Goal: Information Seeking & Learning: Learn about a topic

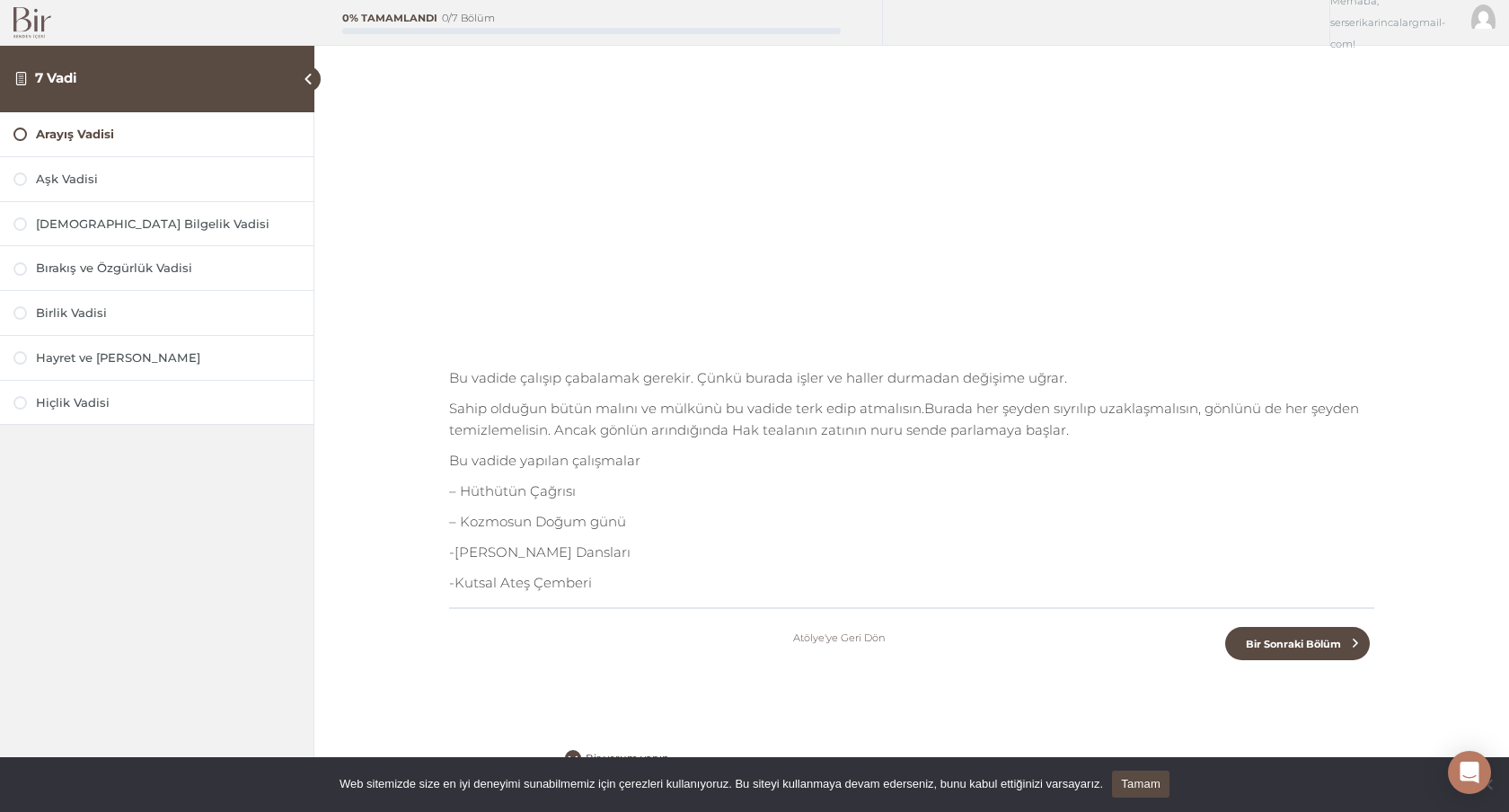
scroll to position [336, 0]
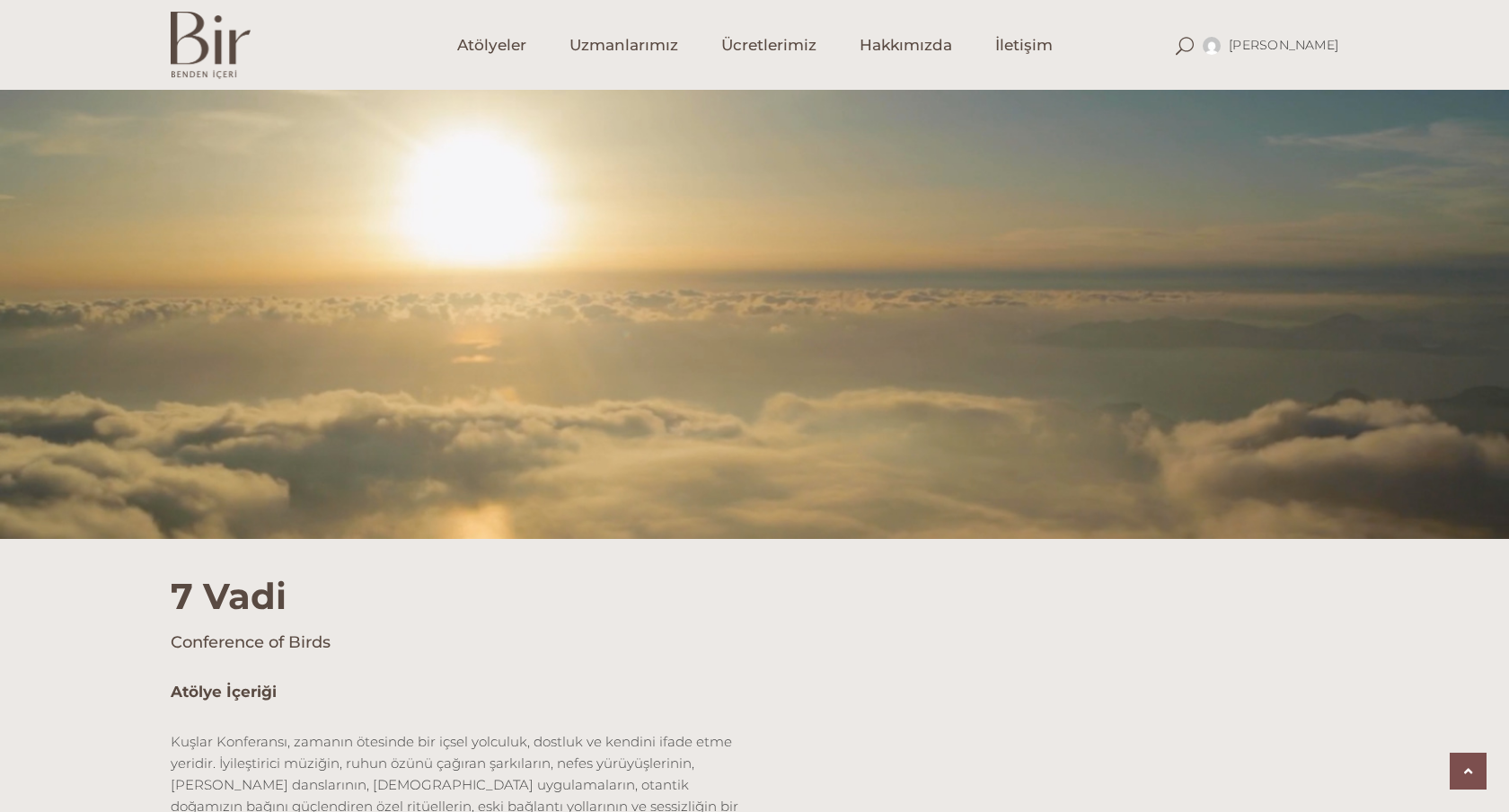
scroll to position [1142, 0]
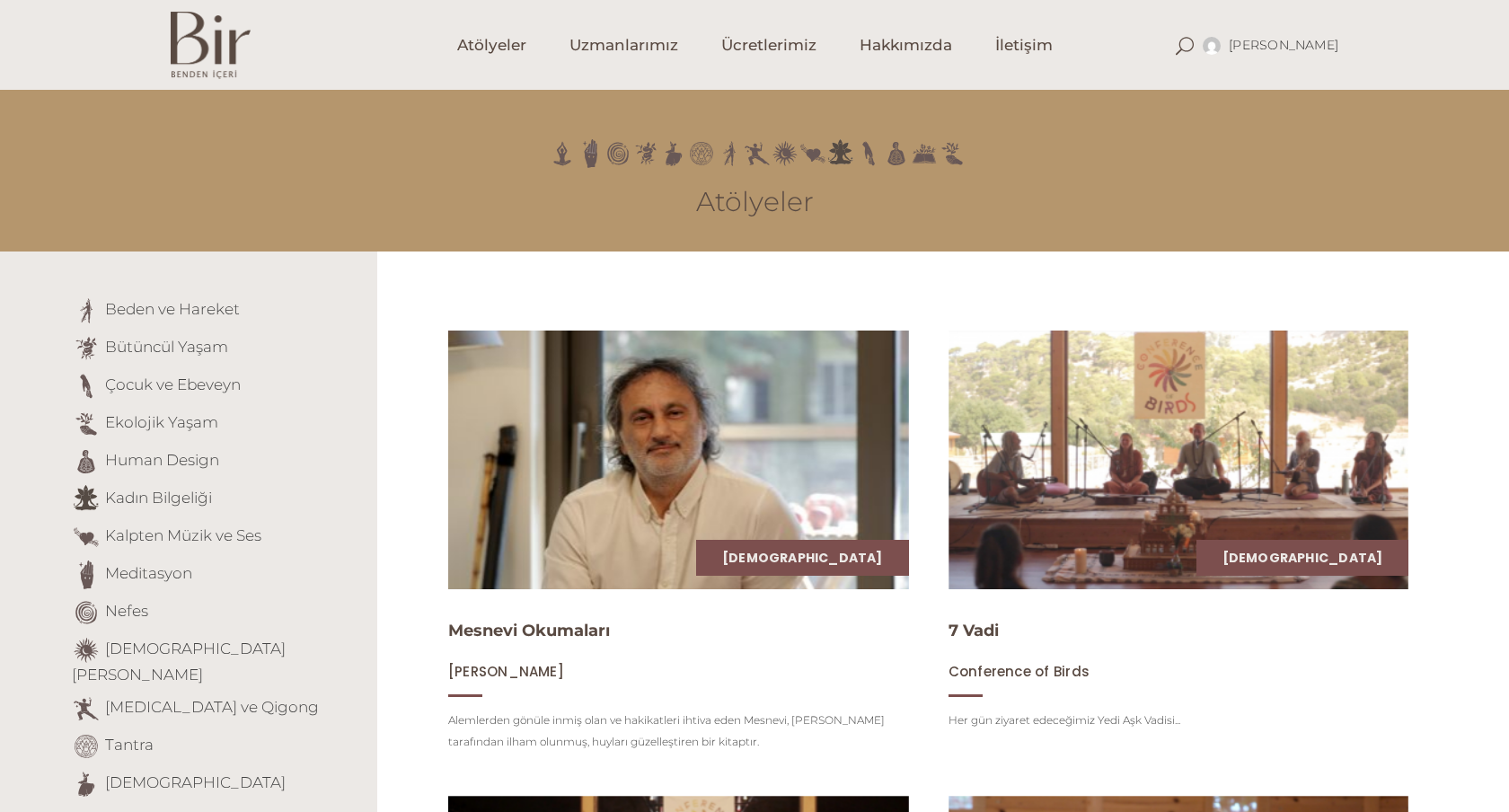
scroll to position [272, 0]
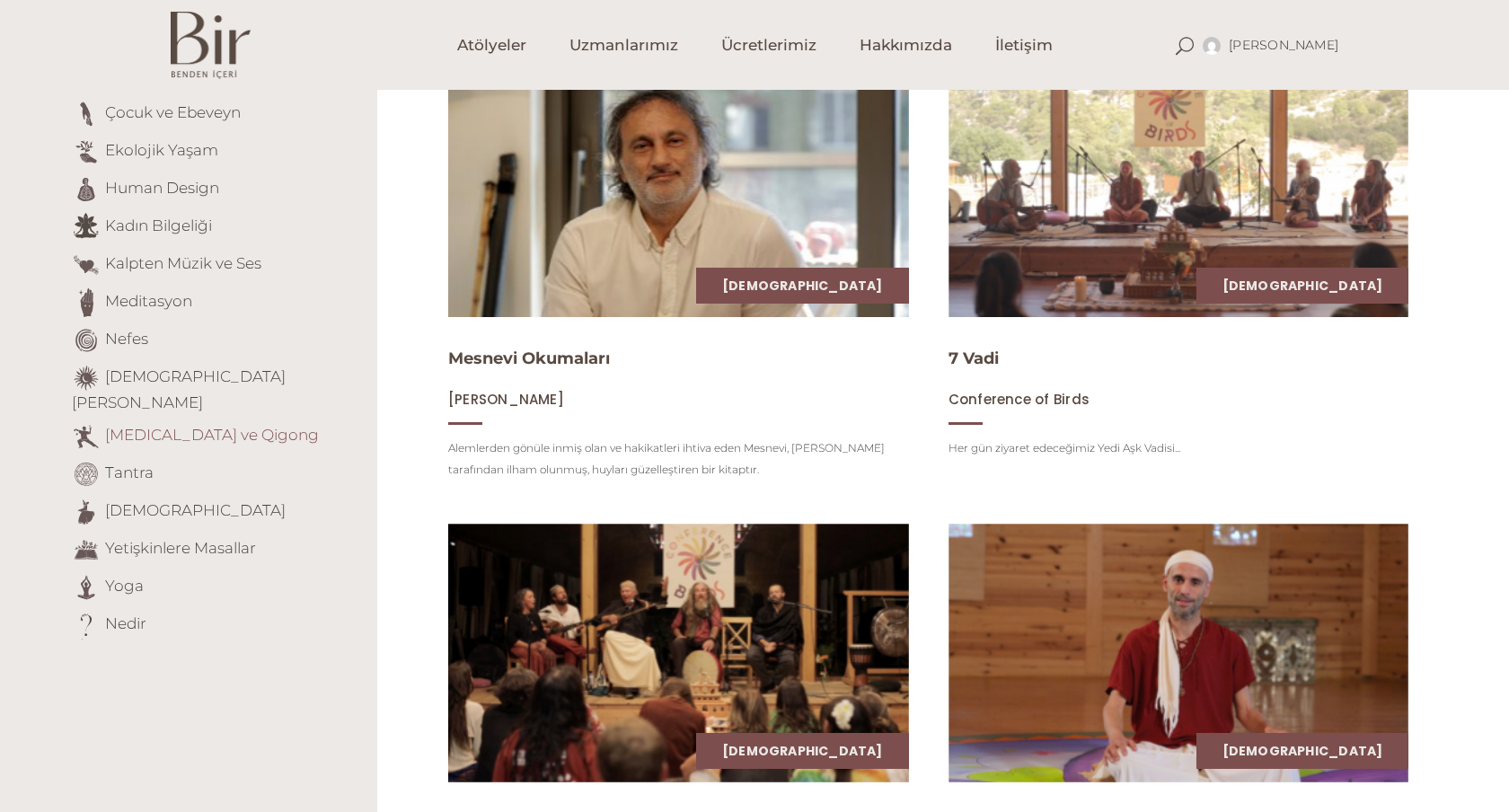
click at [164, 426] on link "[MEDICAL_DATA] ve Qigong" at bounding box center [212, 435] width 214 height 18
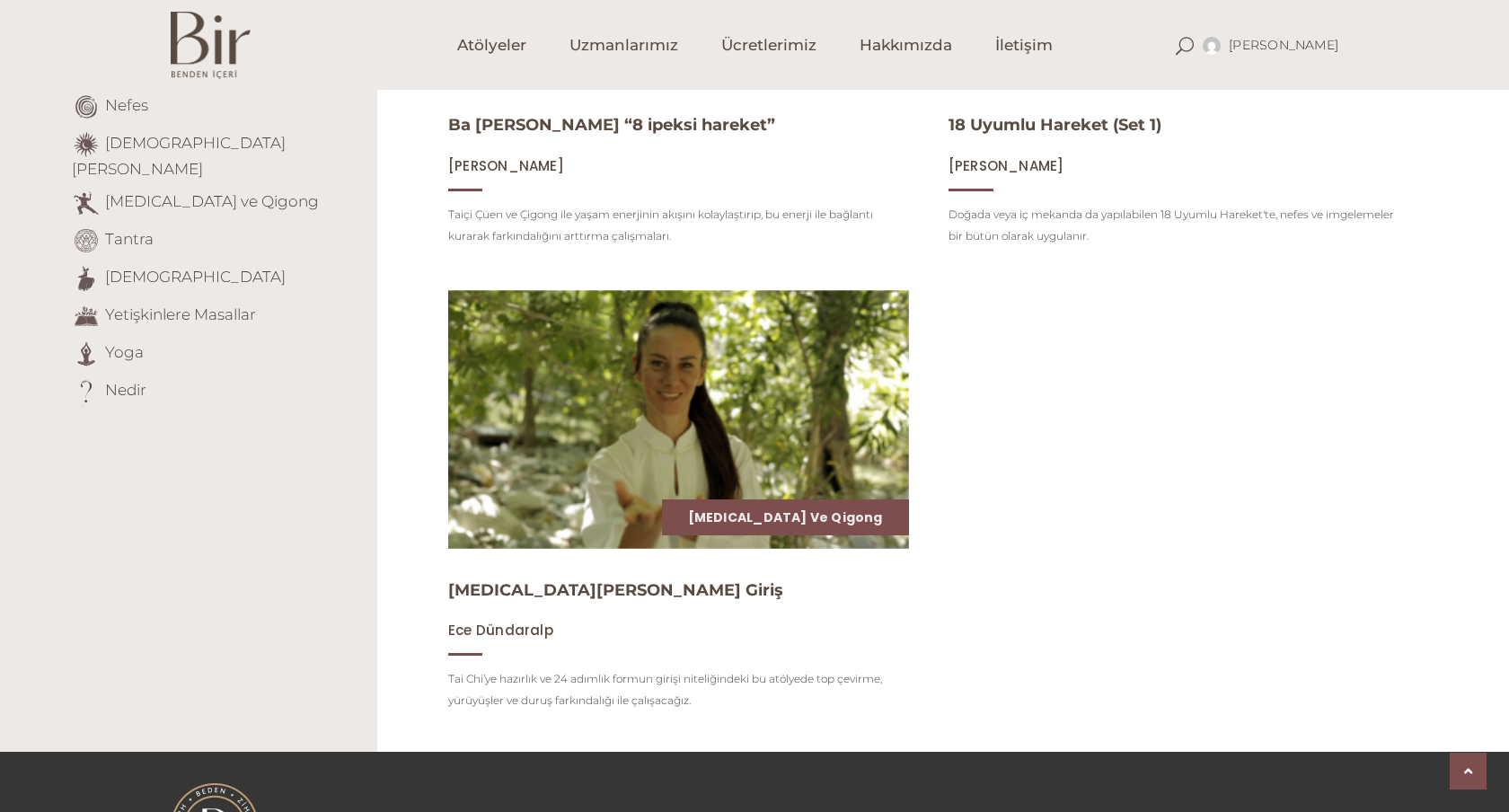
scroll to position [518, 0]
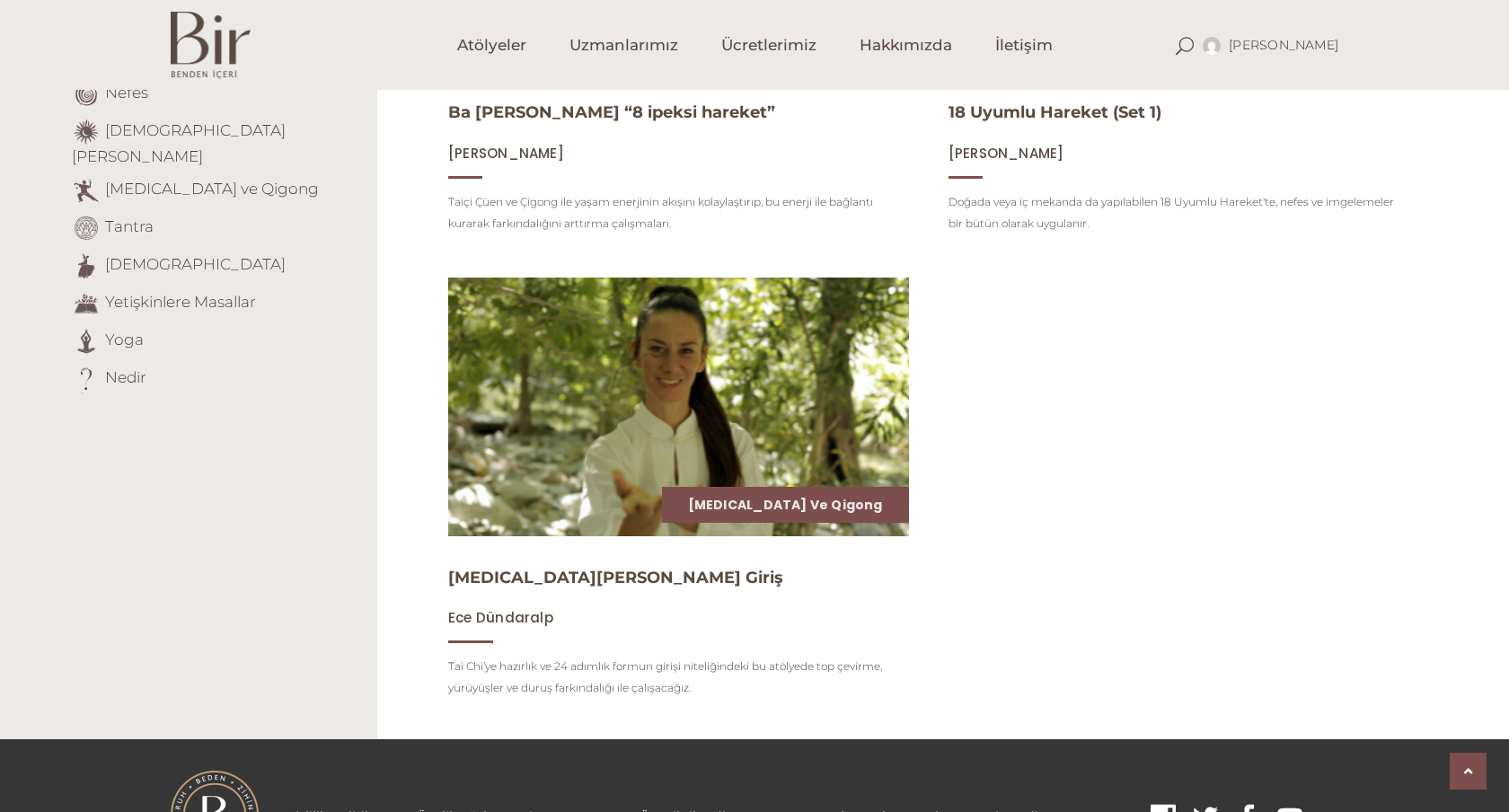
click at [680, 338] on img at bounding box center [679, 406] width 475 height 267
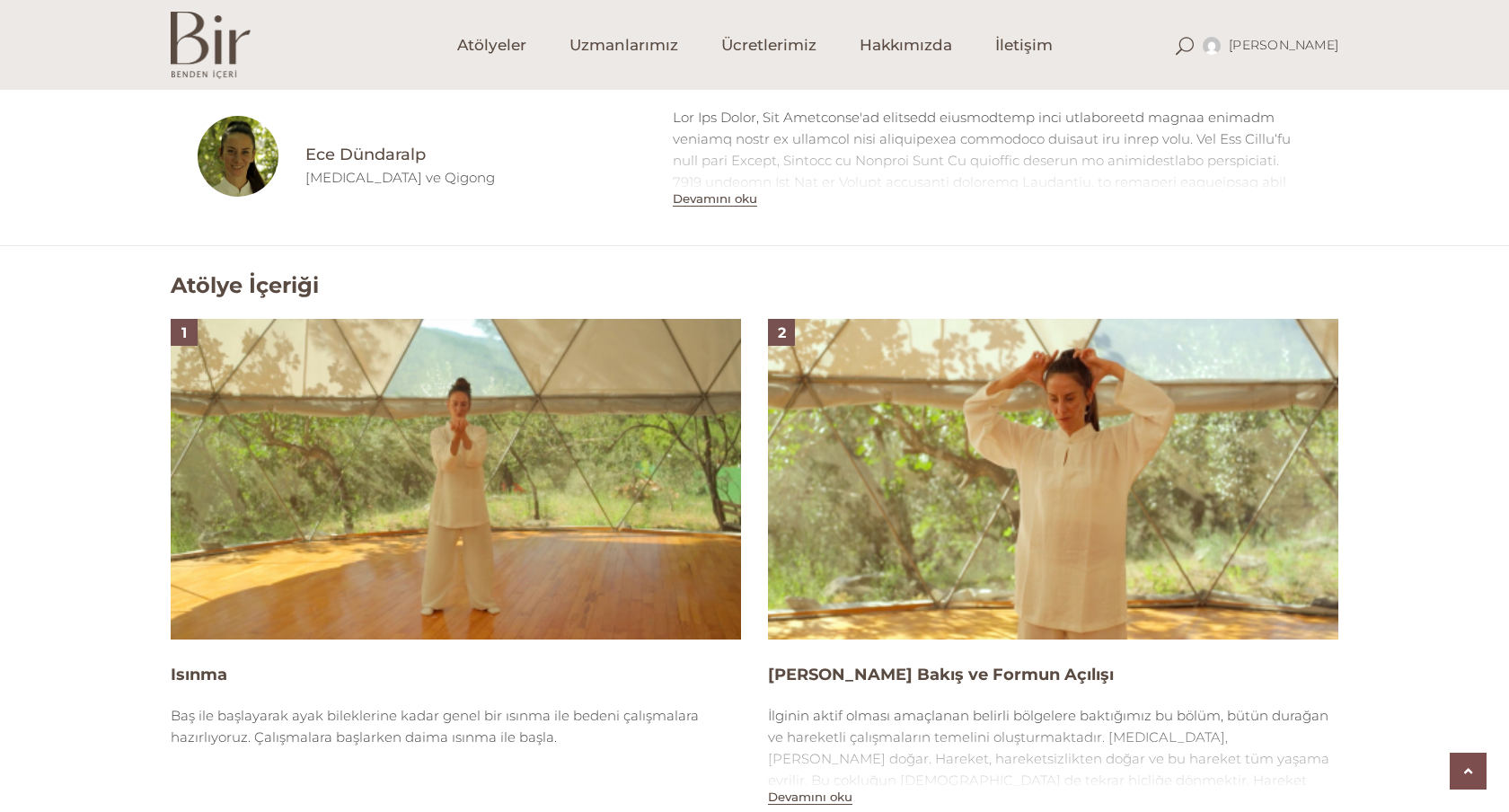
scroll to position [1065, 0]
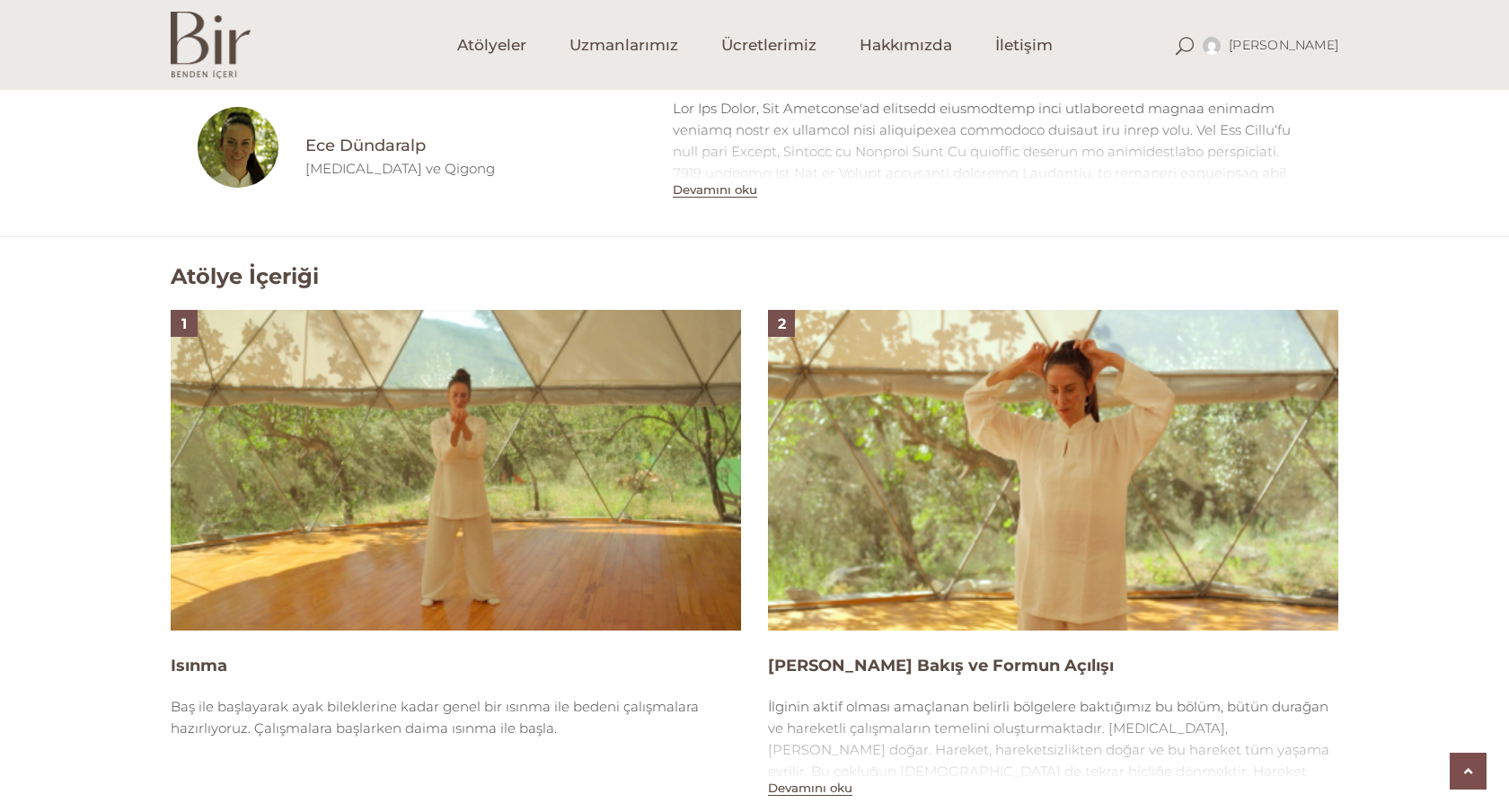
click at [486, 439] on img at bounding box center [456, 470] width 571 height 321
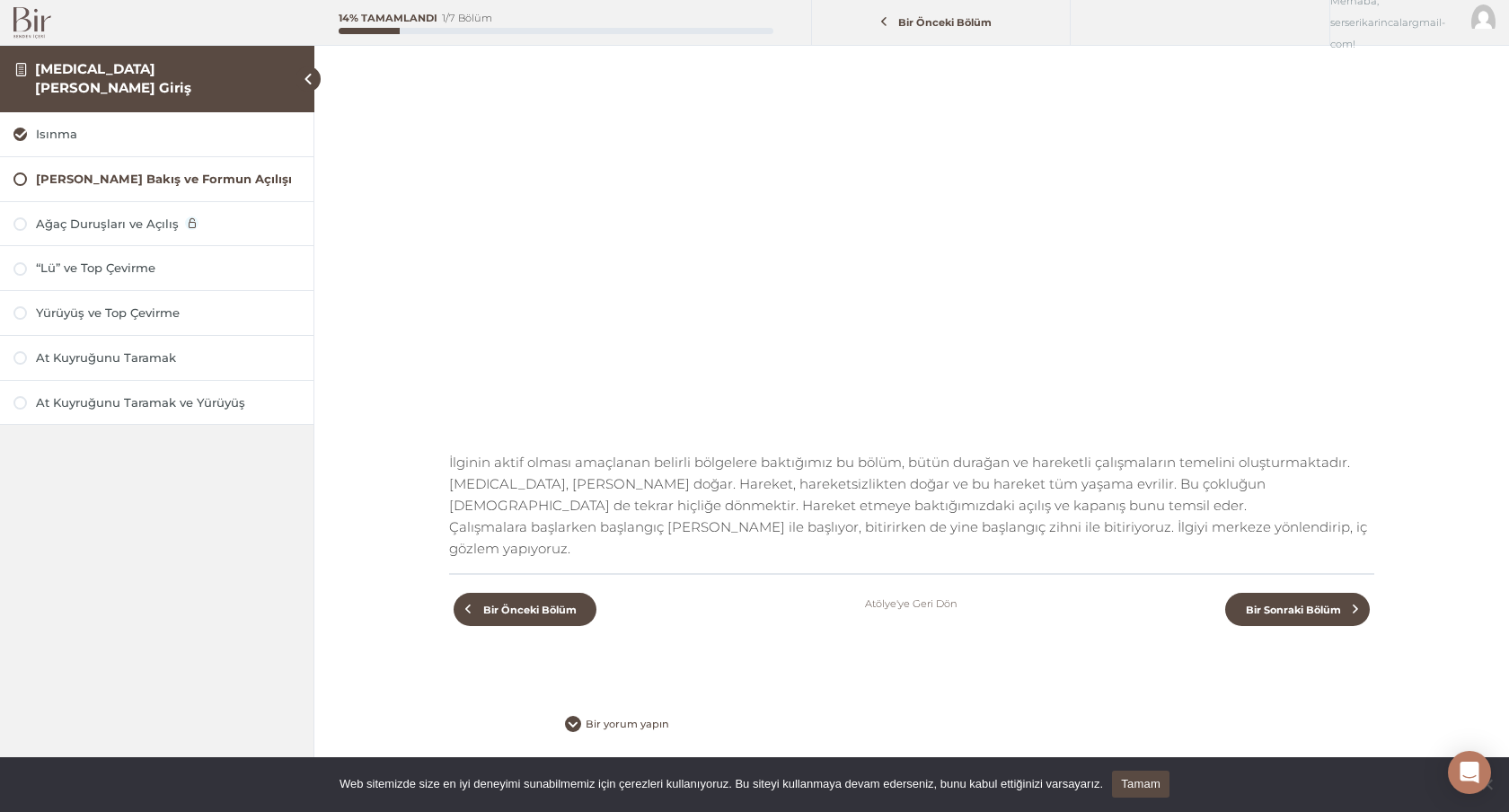
scroll to position [249, 0]
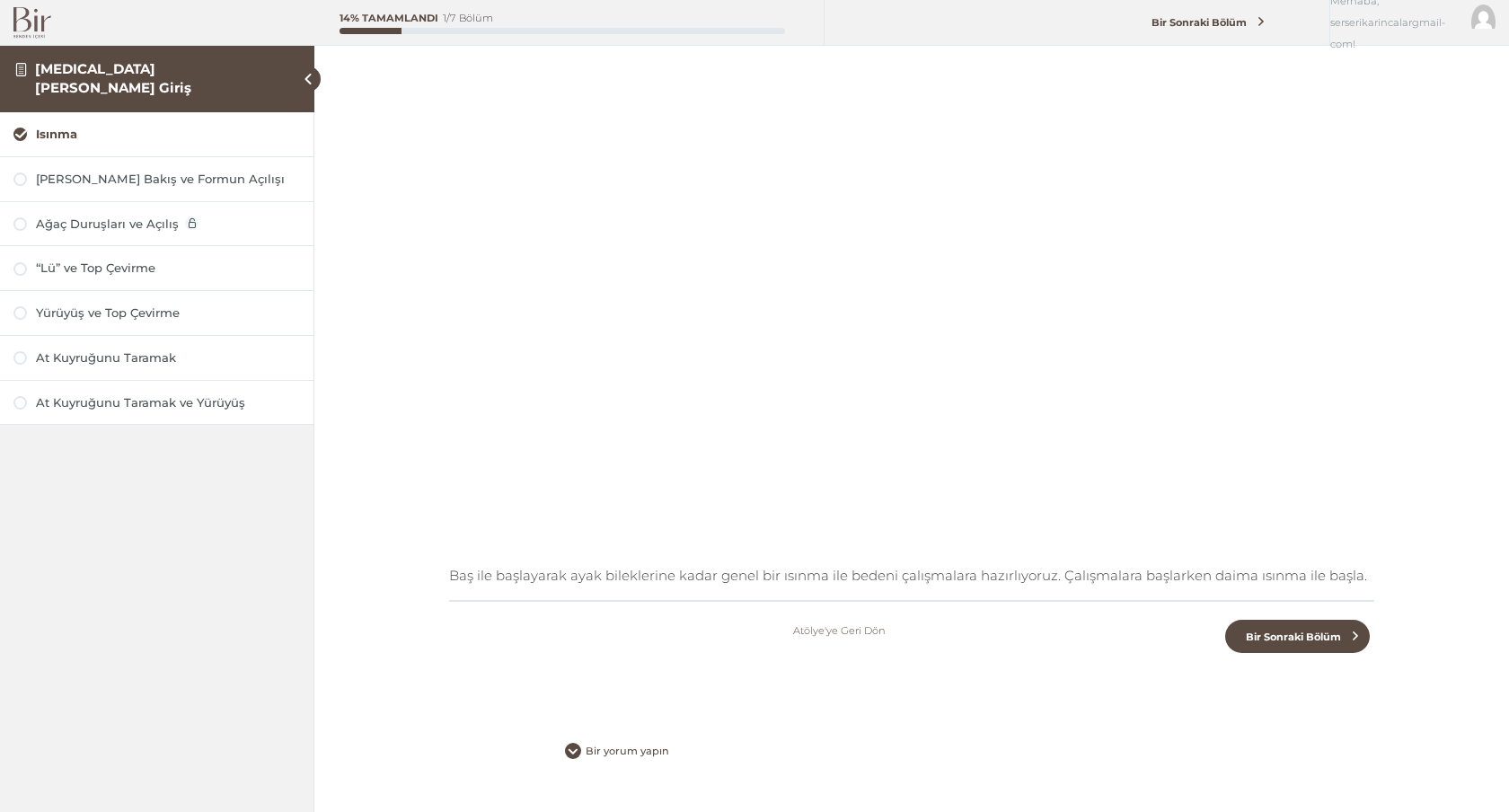
scroll to position [182, 0]
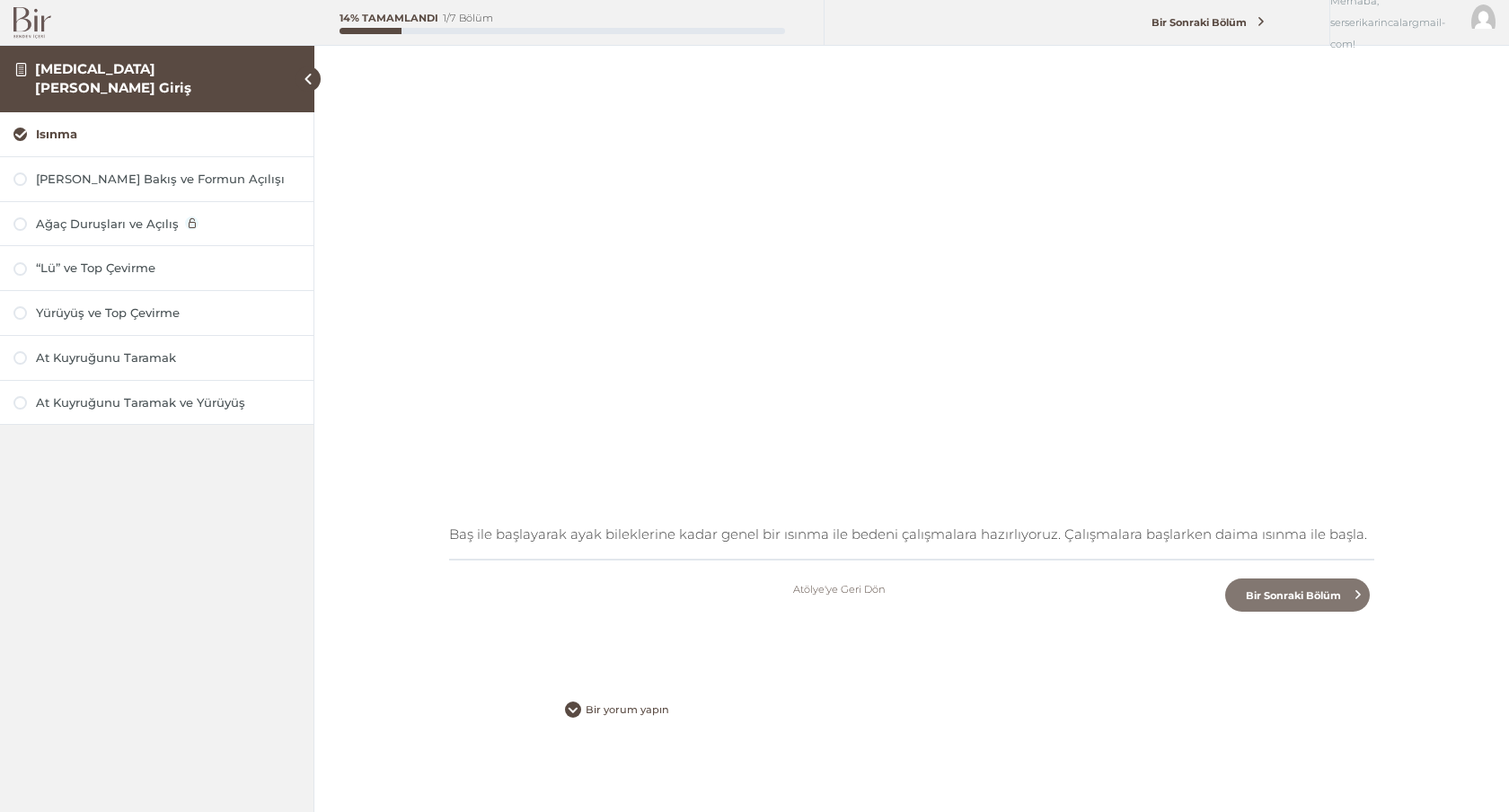
click at [1316, 596] on span "Bir Sonraki Bölüm" at bounding box center [1293, 596] width 116 height 13
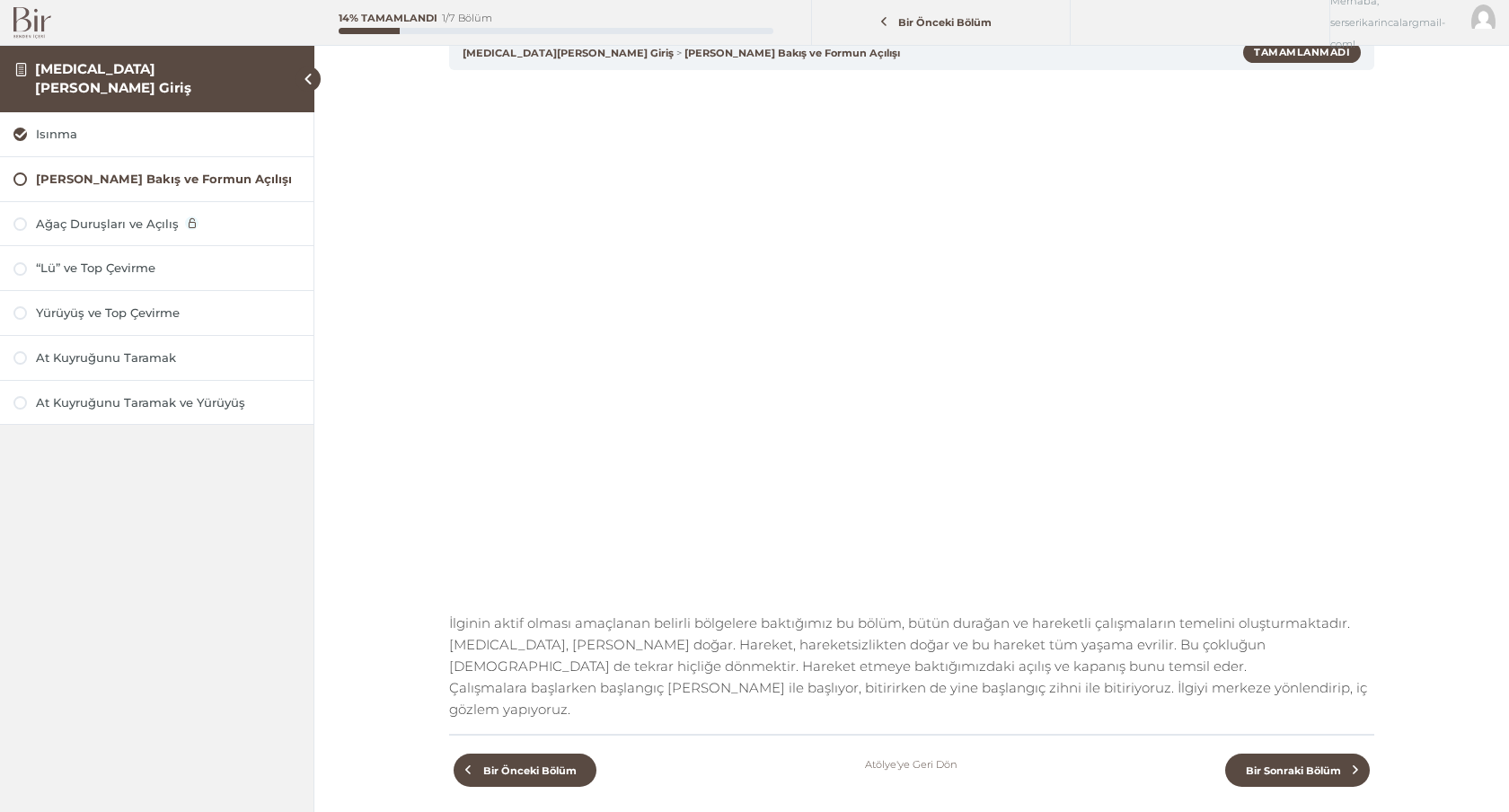
scroll to position [269, 0]
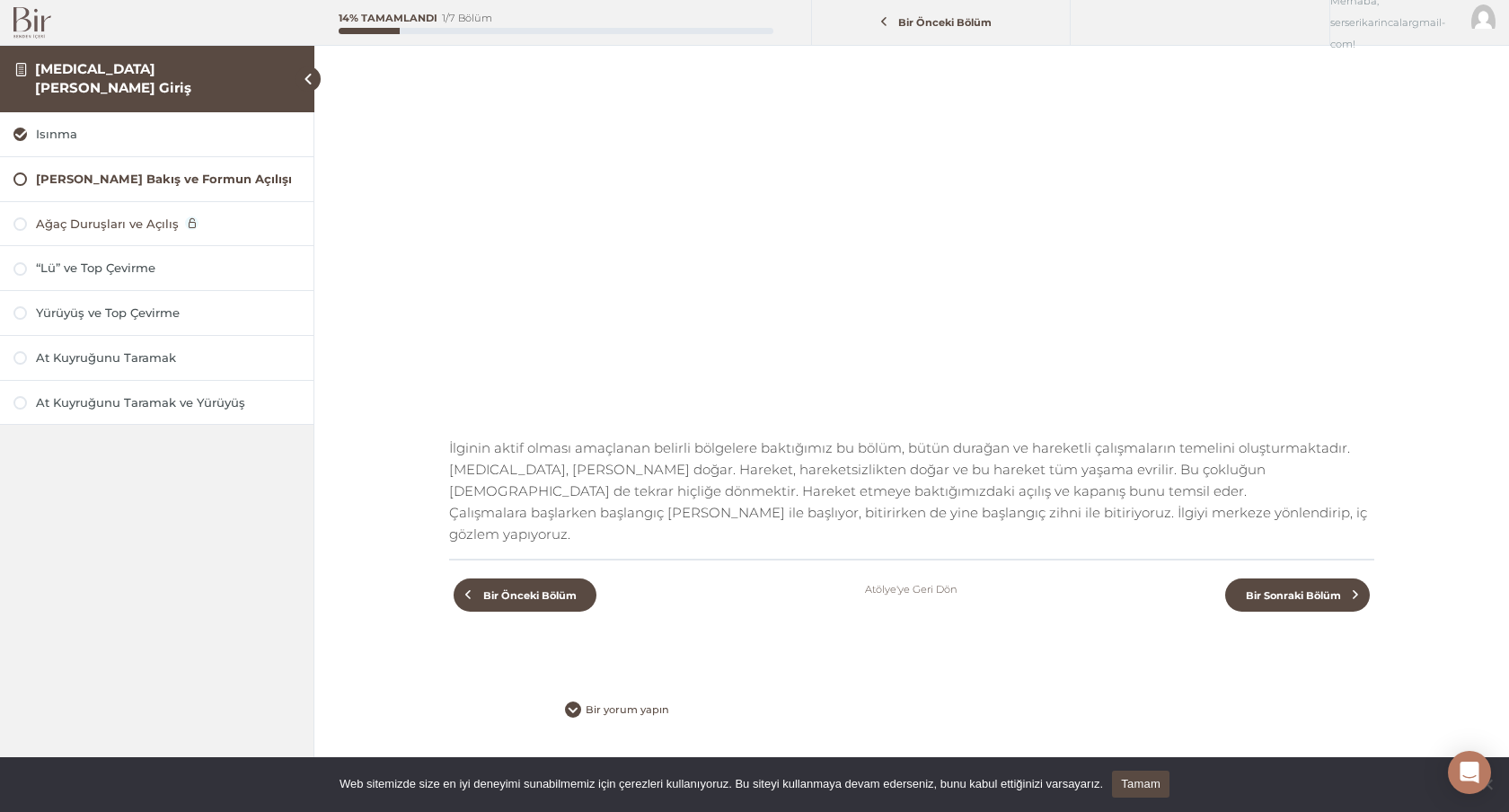
click at [149, 217] on div "Ağaç Duruşları ve Açılış" at bounding box center [168, 224] width 264 height 17
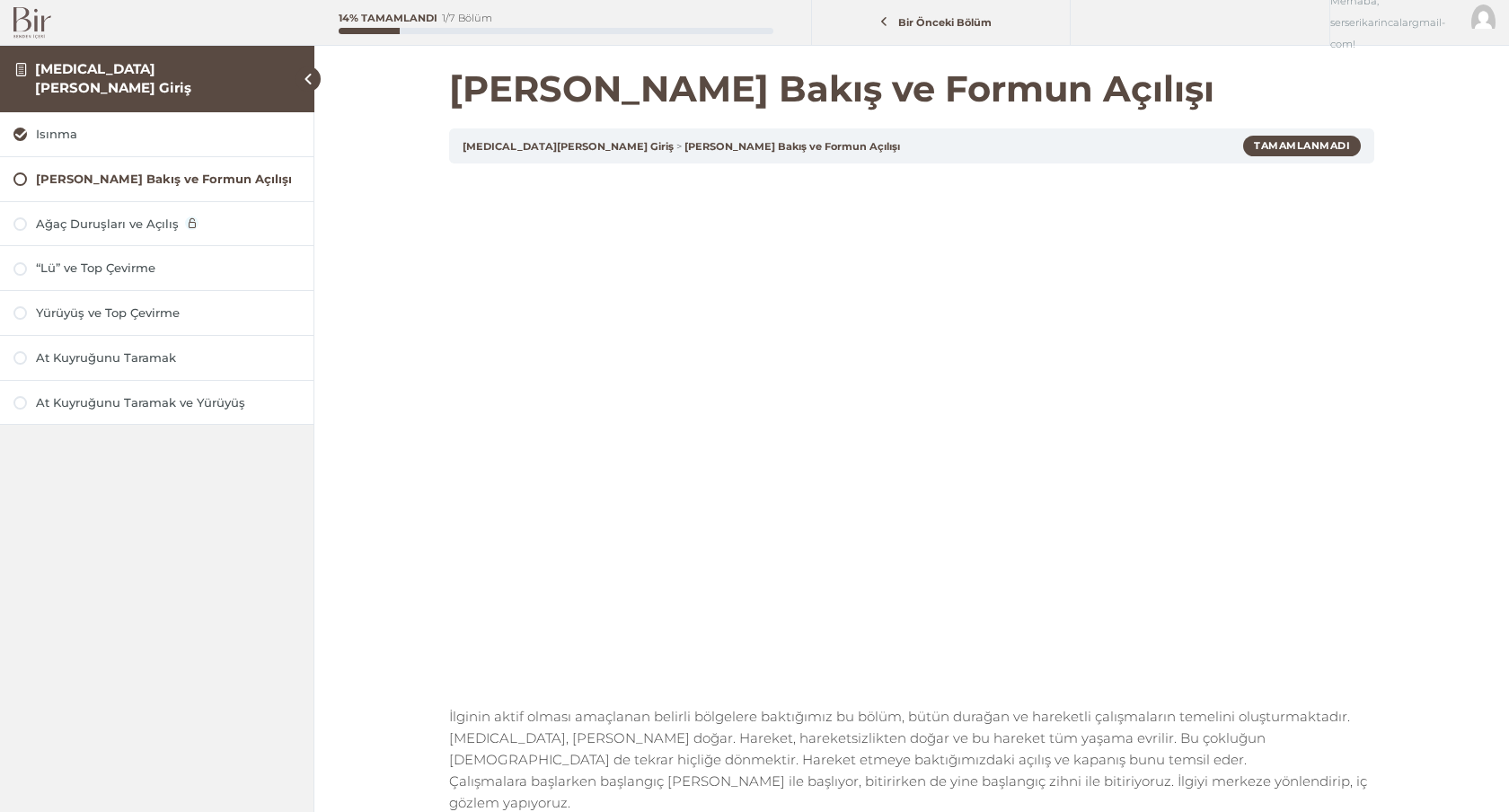
scroll to position [269, 0]
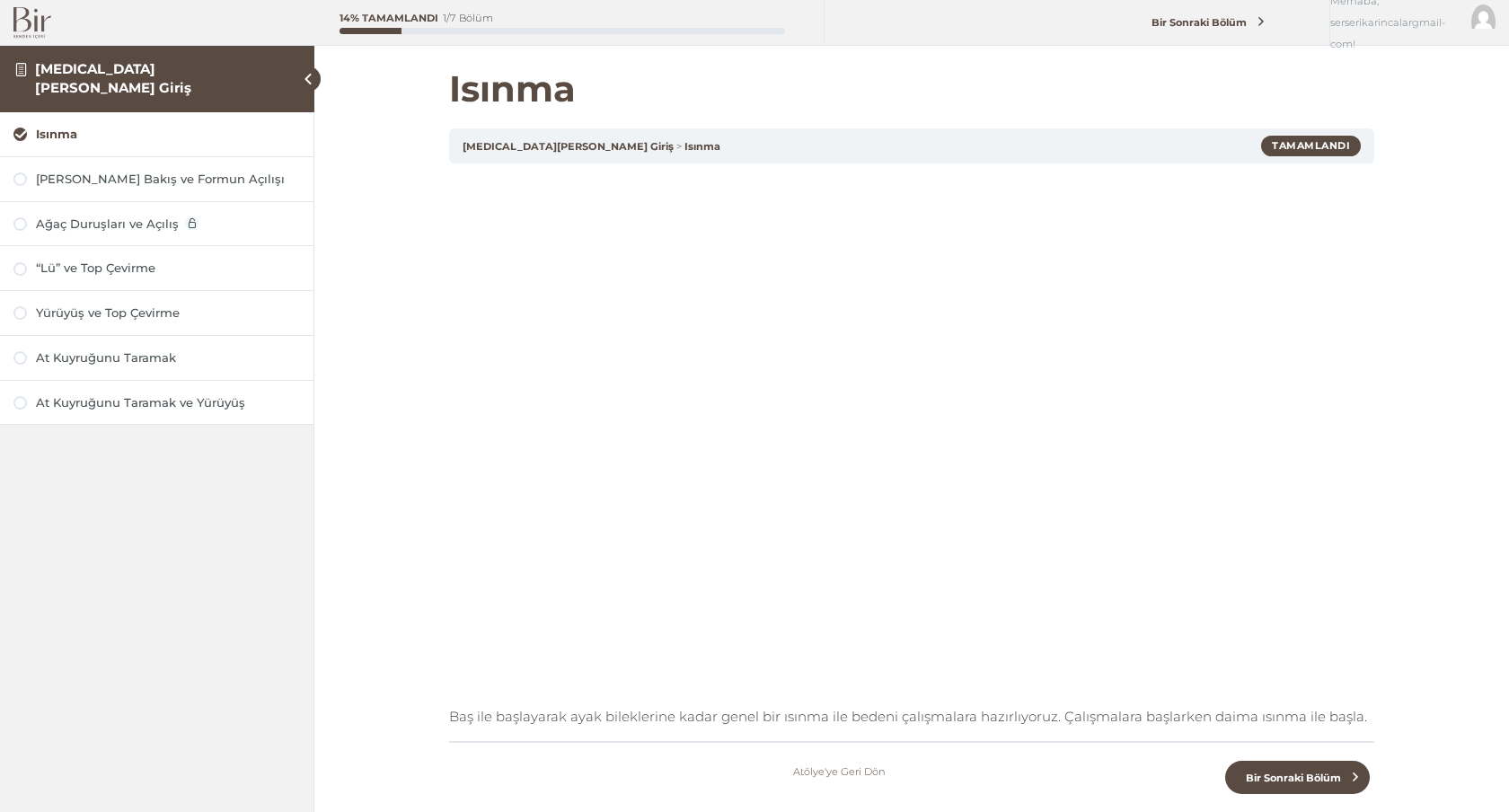
scroll to position [182, 0]
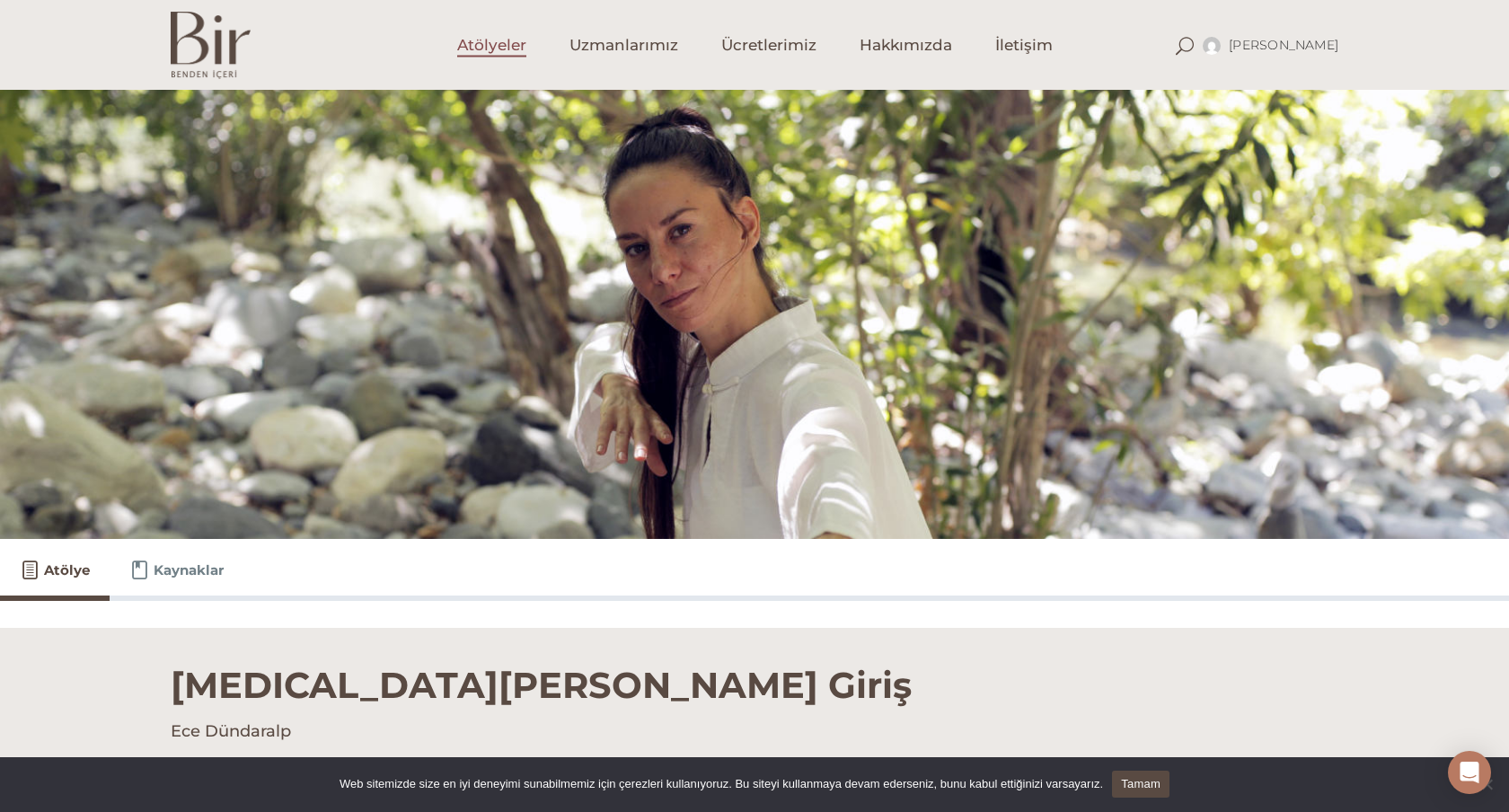
click at [503, 43] on span "Atölyeler" at bounding box center [492, 45] width 69 height 21
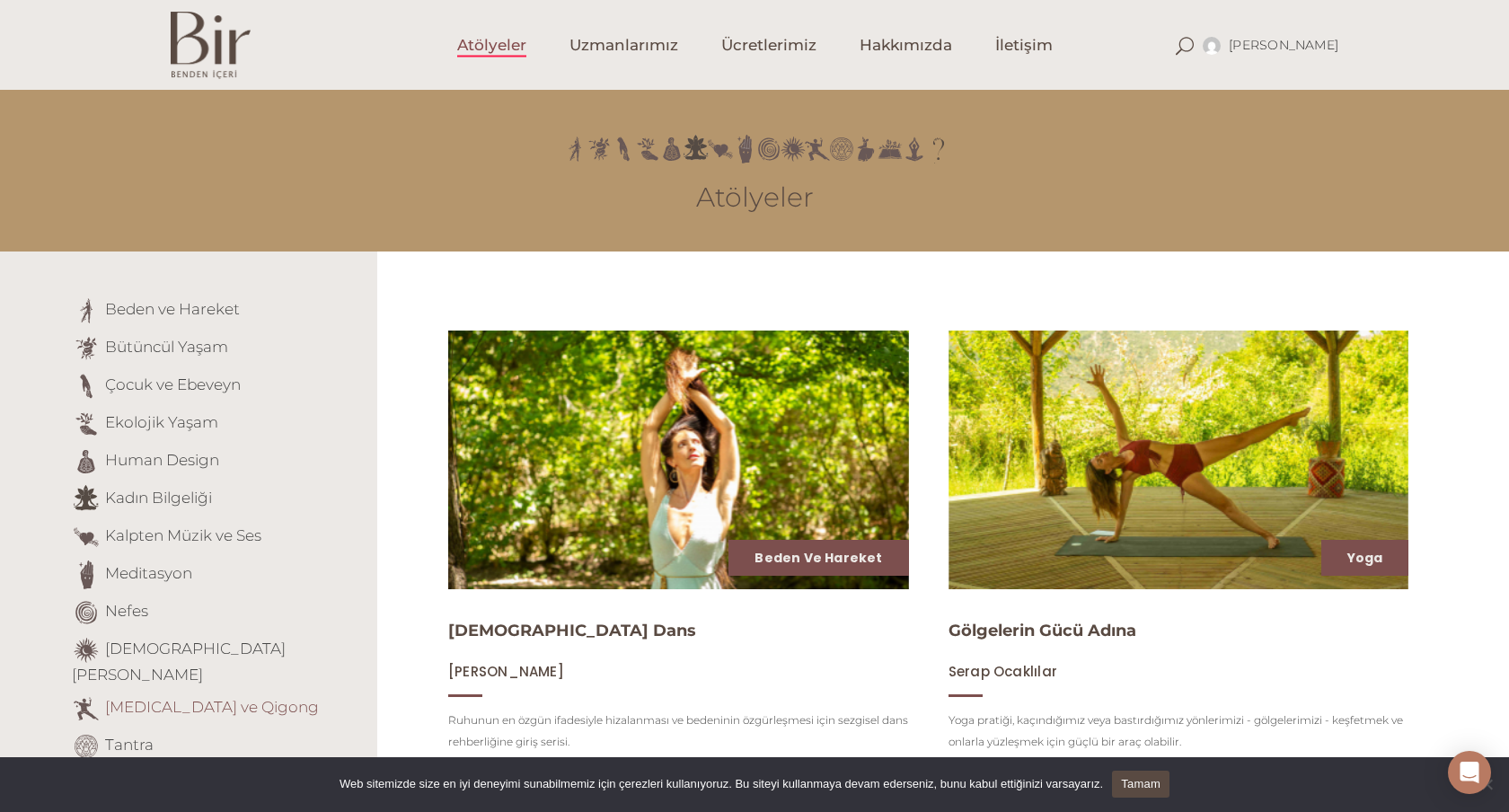
click at [152, 698] on link "[MEDICAL_DATA] ve Qigong" at bounding box center [212, 707] width 214 height 18
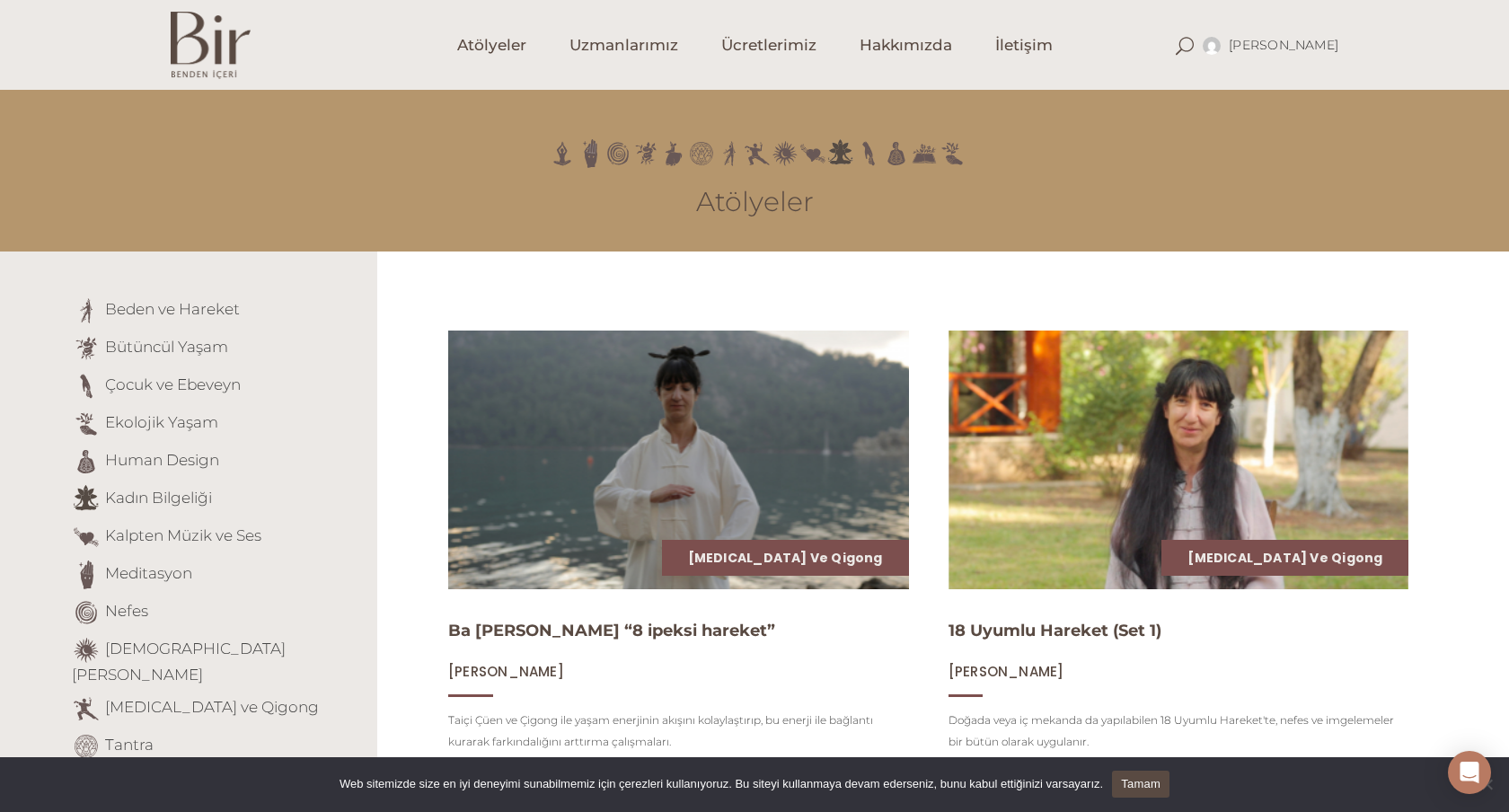
click at [644, 484] on img at bounding box center [679, 460] width 475 height 267
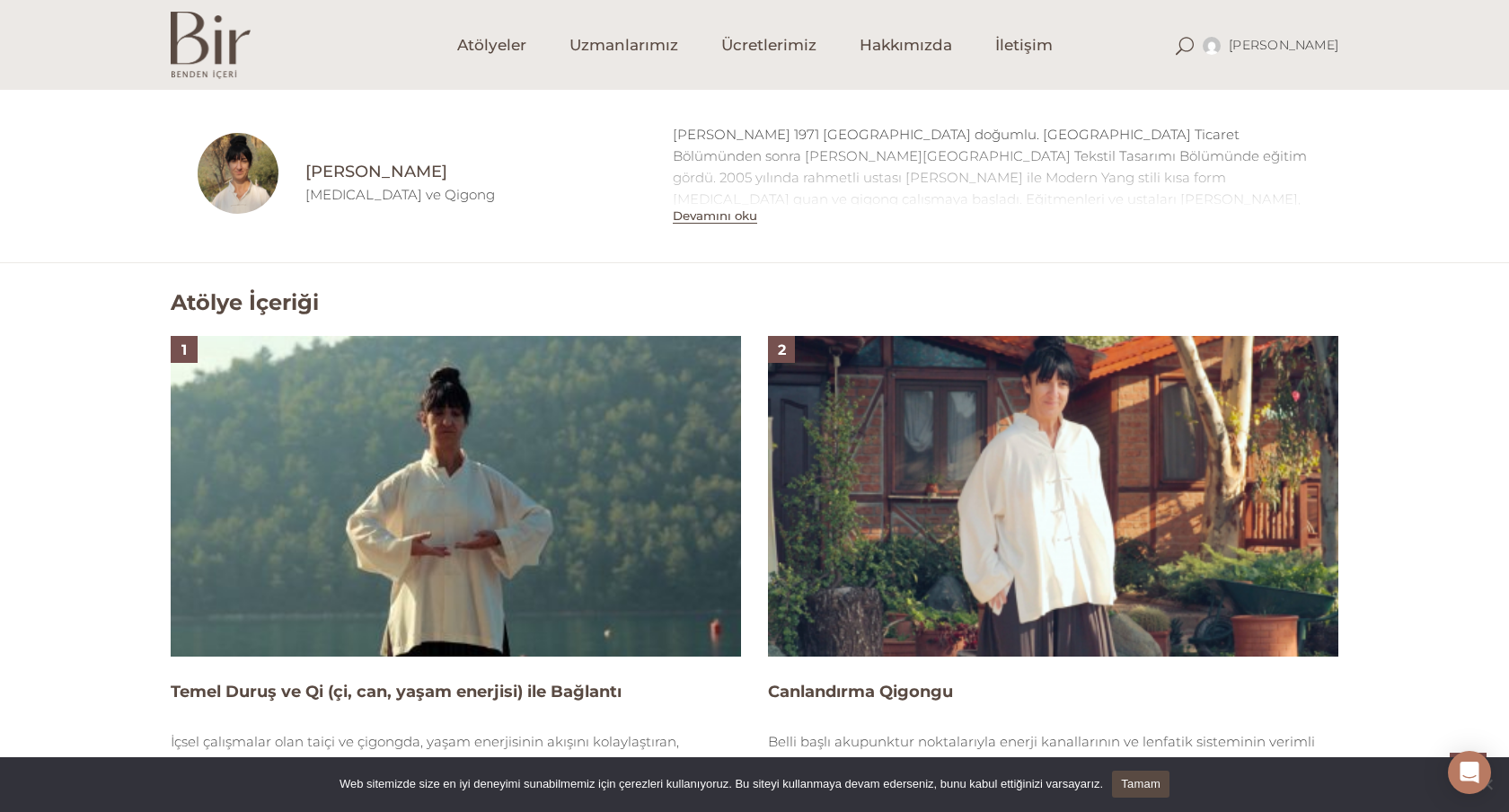
scroll to position [949, 0]
click at [496, 482] on img at bounding box center [456, 497] width 571 height 321
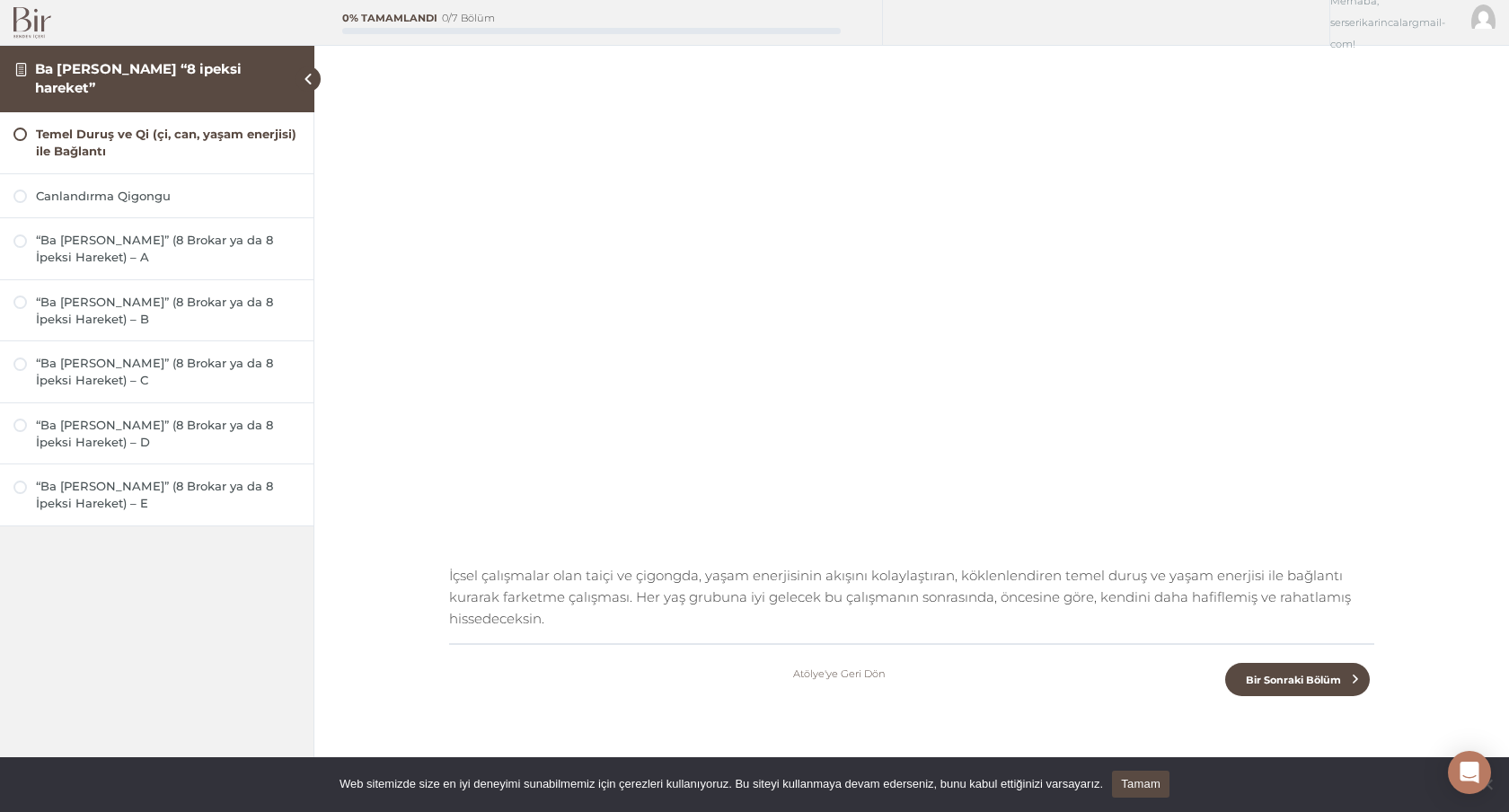
scroll to position [269, 0]
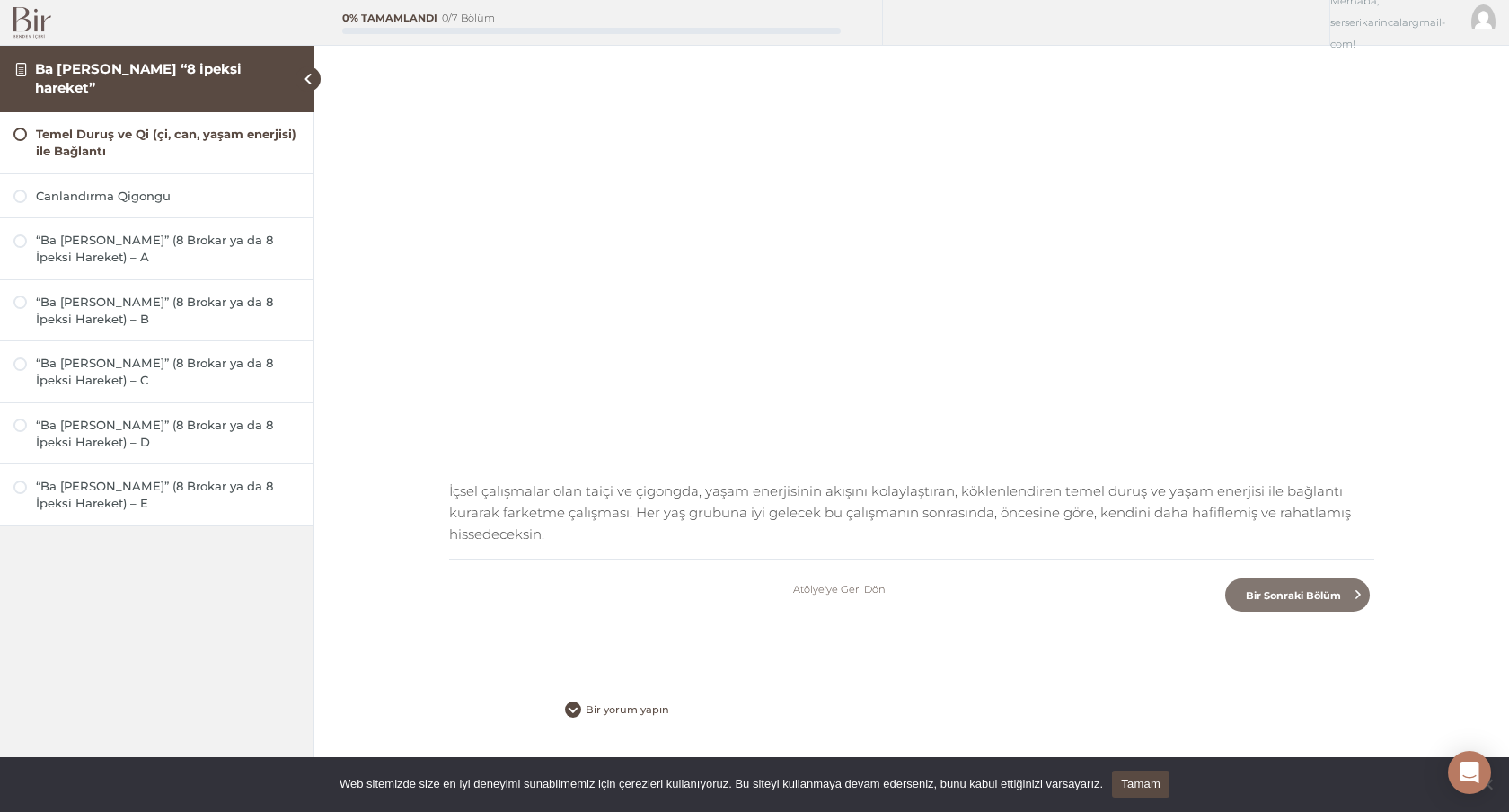
click at [1287, 601] on link "Bir Sonraki Bölüm" at bounding box center [1298, 595] width 145 height 33
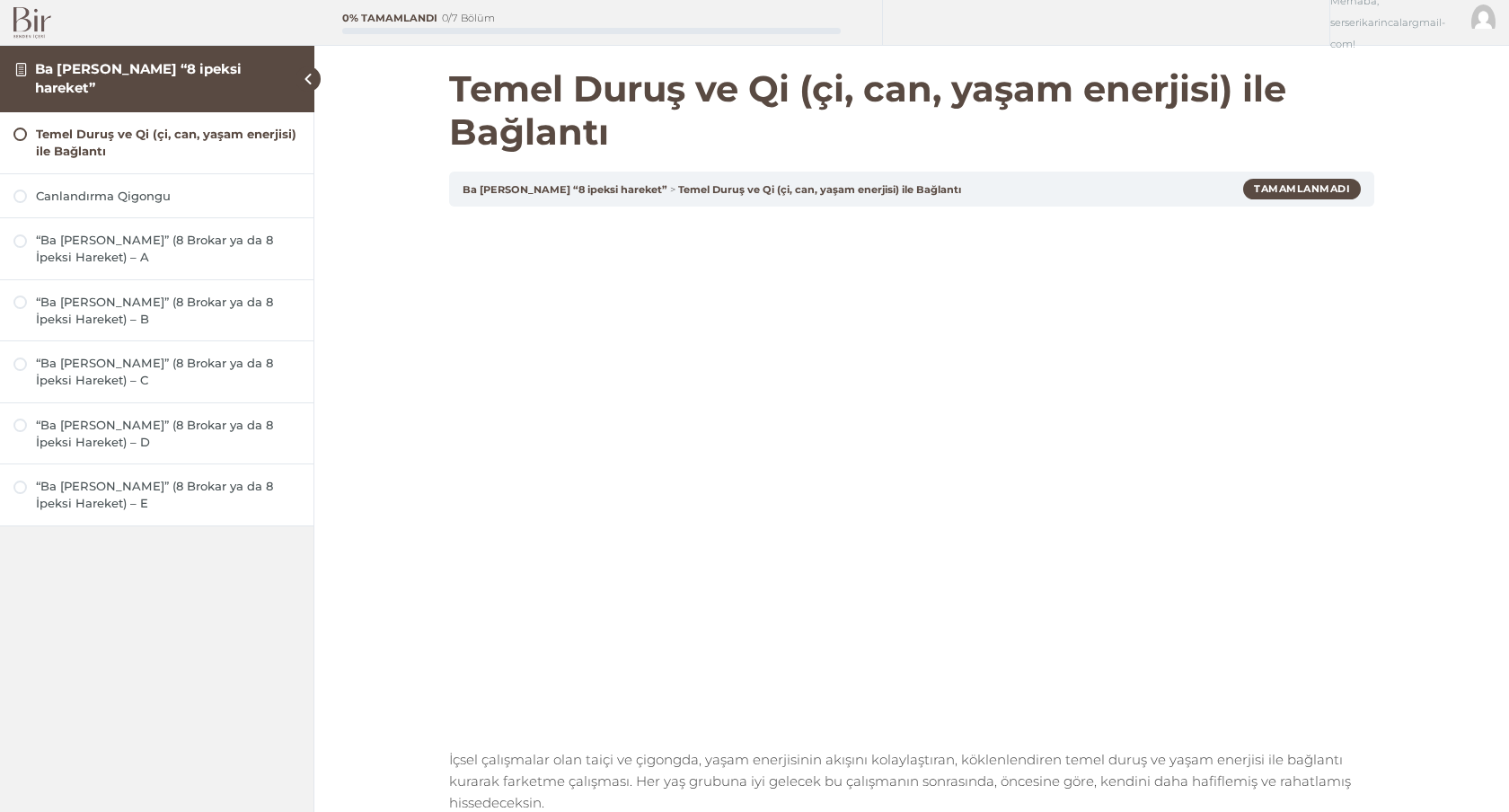
scroll to position [269, 0]
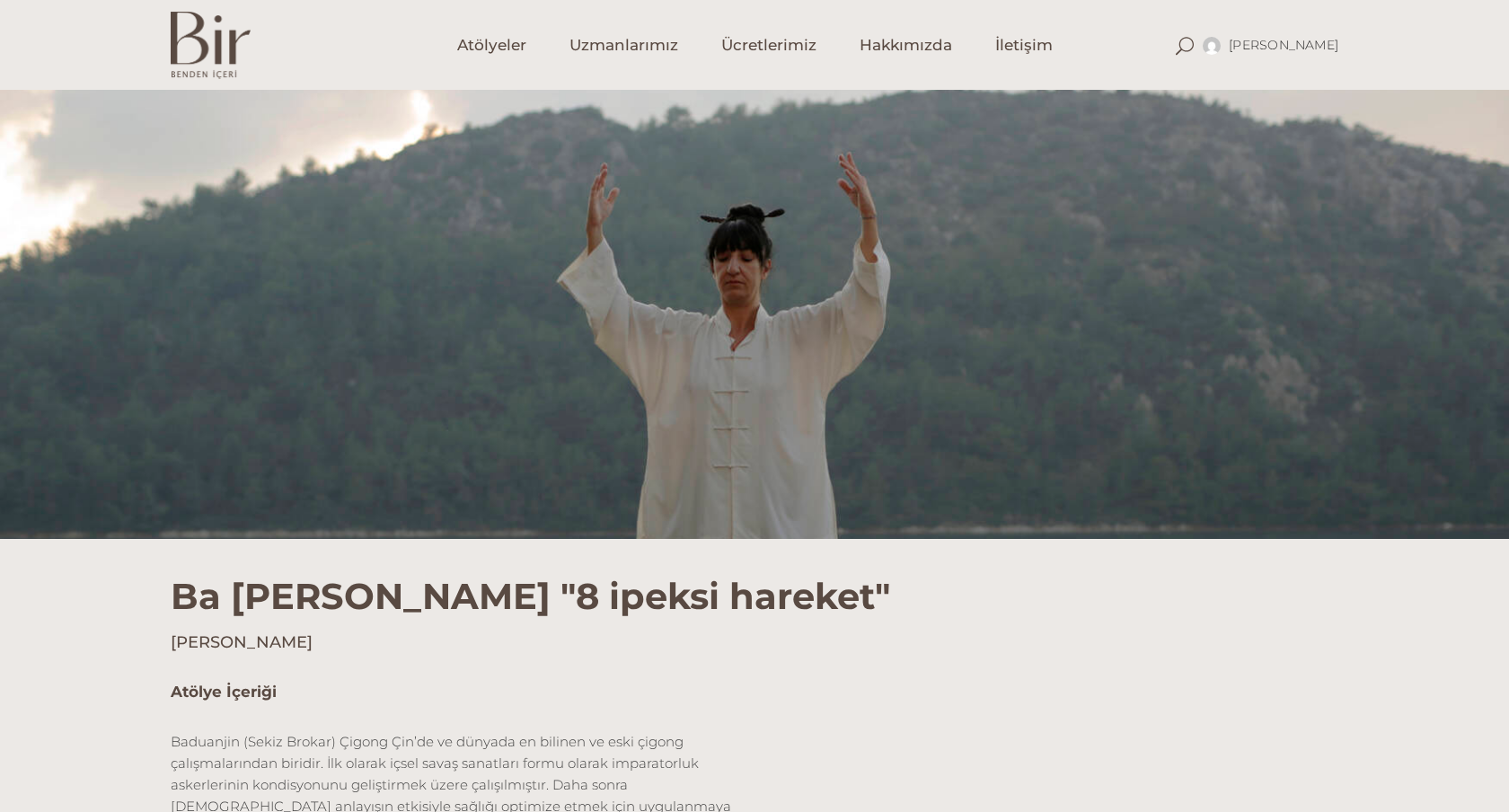
scroll to position [949, 0]
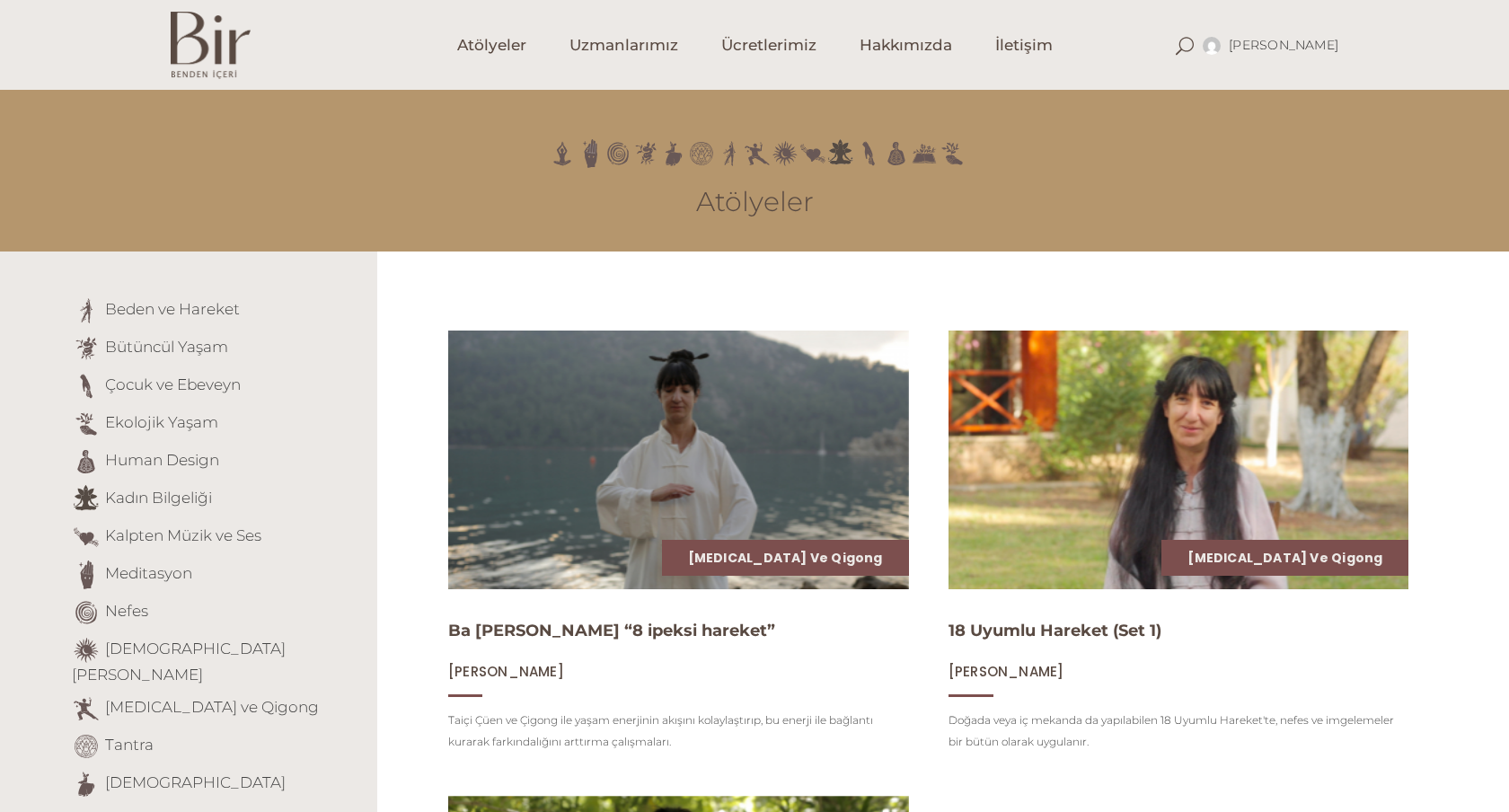
click at [1108, 418] on img at bounding box center [1179, 460] width 475 height 267
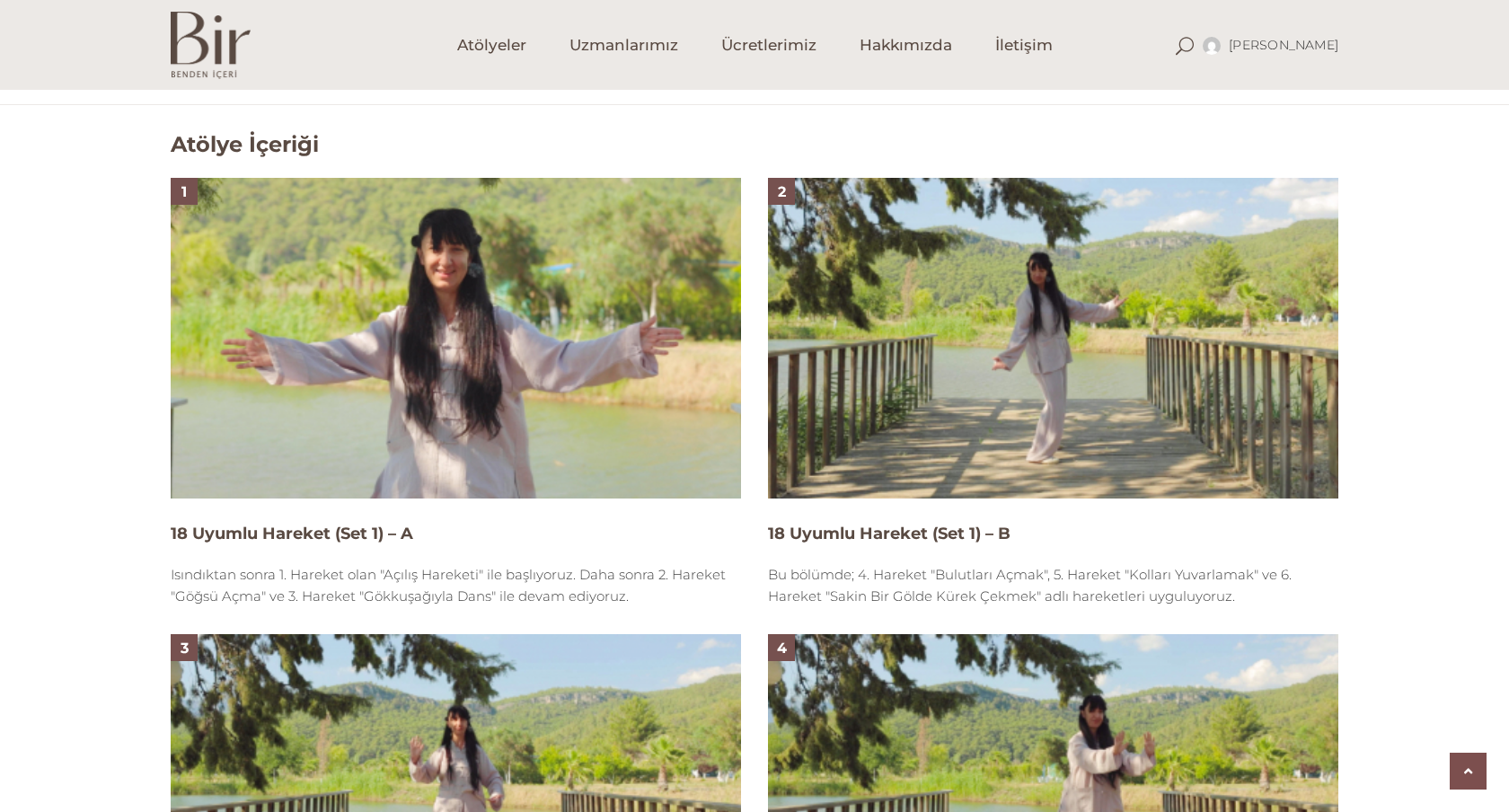
scroll to position [1110, 0]
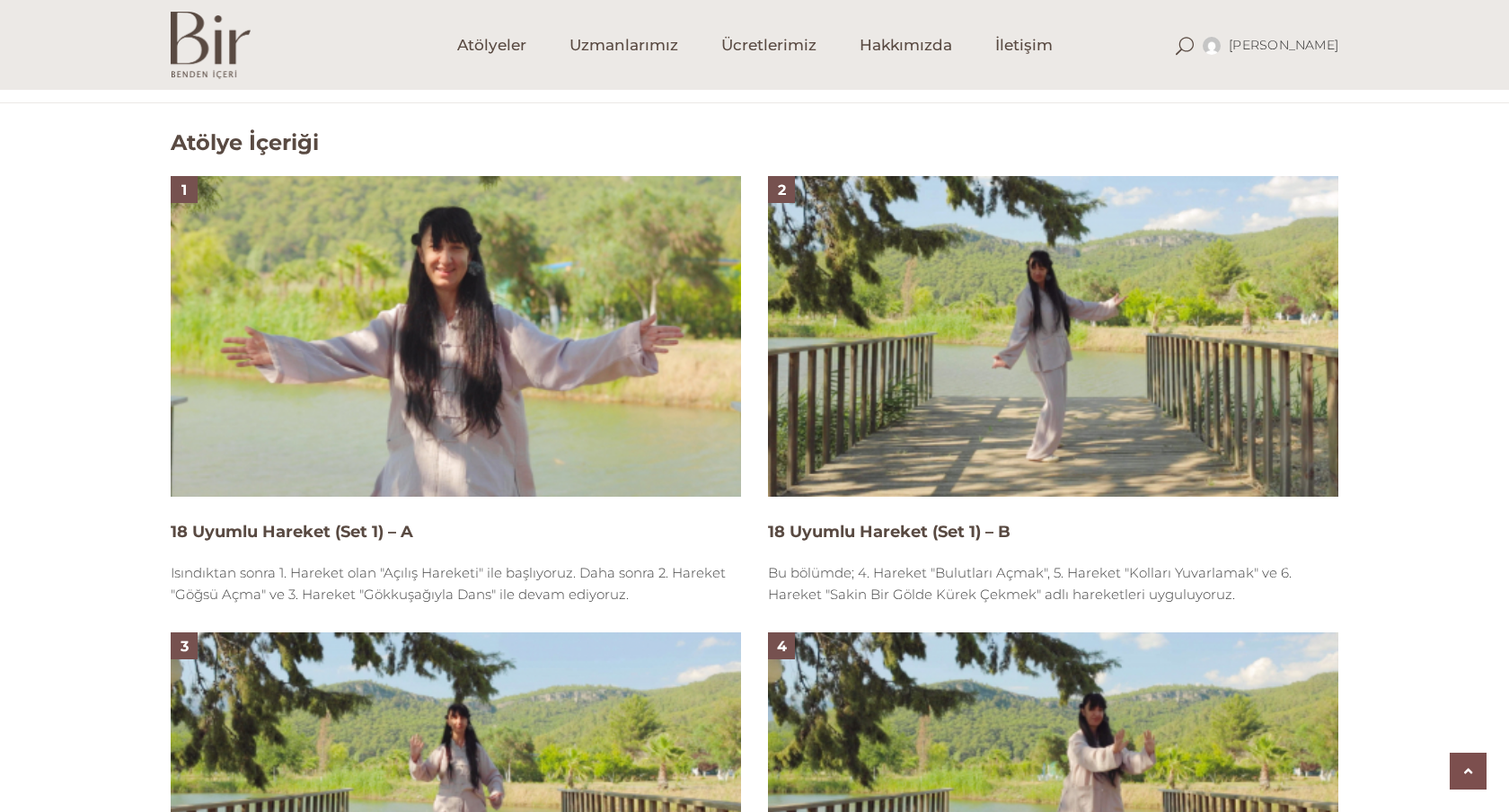
click at [456, 375] on img at bounding box center [456, 336] width 571 height 321
